Goal: Task Accomplishment & Management: Manage account settings

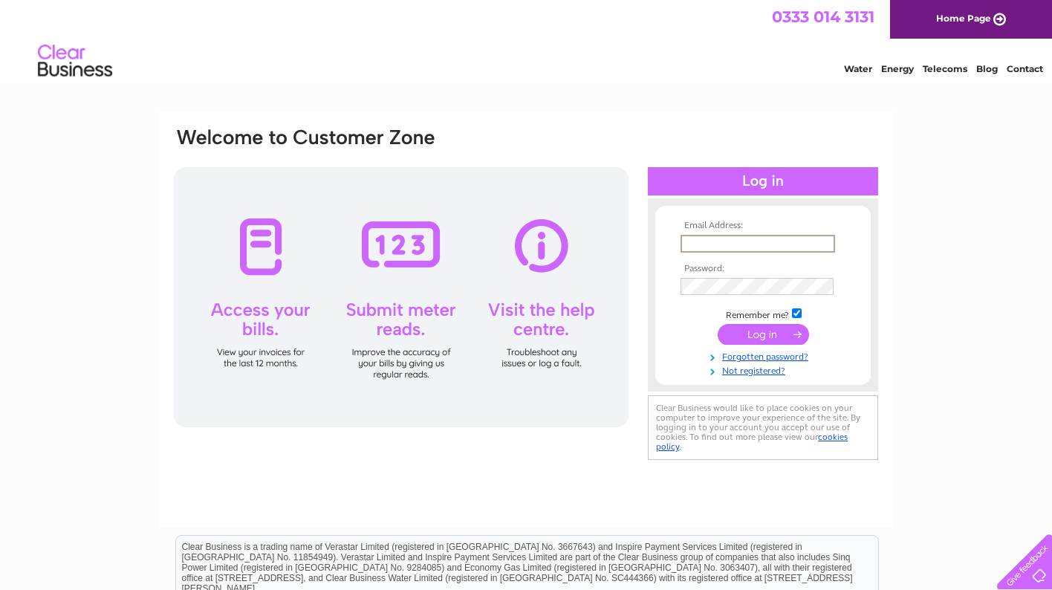
type input "[EMAIL_ADDRESS][DOMAIN_NAME]"
click at [763, 333] on input "submit" at bounding box center [762, 334] width 91 height 21
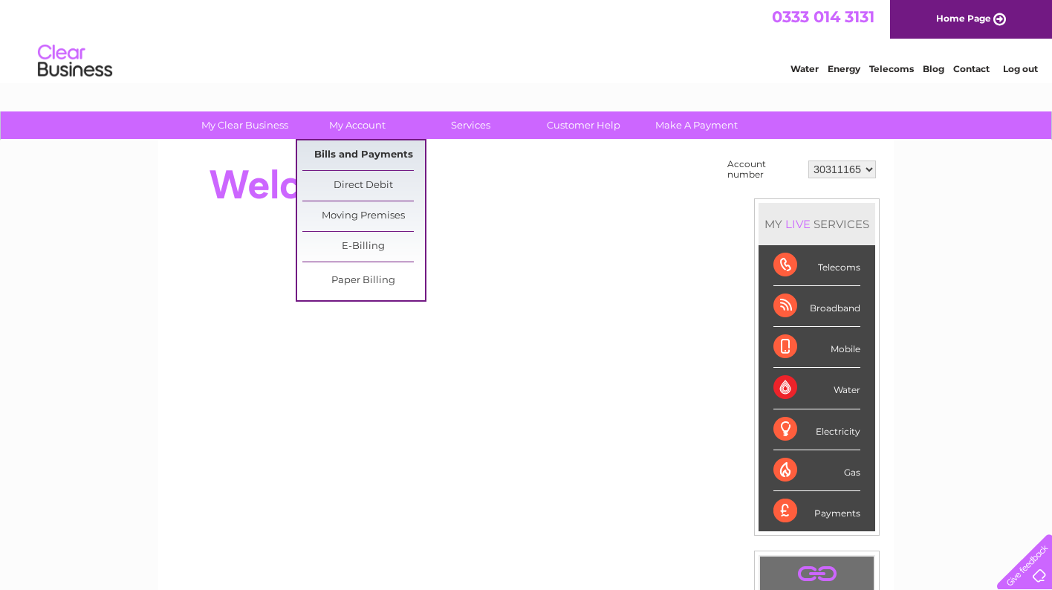
click at [353, 151] on link "Bills and Payments" at bounding box center [363, 155] width 123 height 30
